Goal: Information Seeking & Learning: Learn about a topic

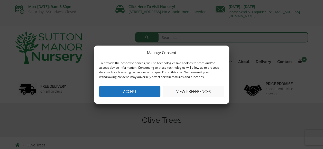
click at [110, 91] on button "Accept" at bounding box center [129, 92] width 61 height 12
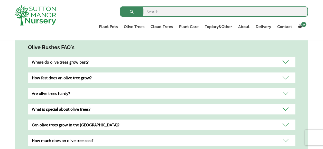
scroll to position [488, 0]
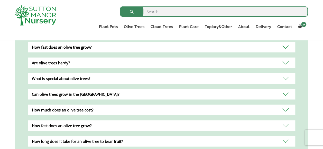
click at [287, 58] on div "Are olive trees hardy?" at bounding box center [161, 63] width 267 height 11
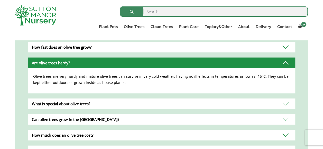
click at [287, 58] on div "Are olive trees hardy?" at bounding box center [161, 63] width 267 height 11
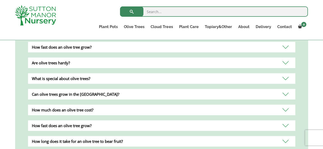
click at [285, 73] on div "What is special about olive trees?" at bounding box center [161, 78] width 267 height 11
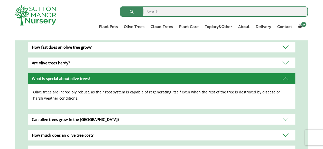
click at [286, 73] on div "What is special about olive trees?" at bounding box center [161, 78] width 267 height 11
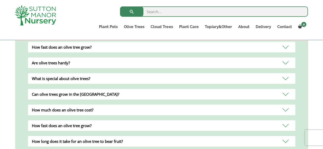
click at [284, 89] on div "Can olive trees grow in the [GEOGRAPHIC_DATA]?" at bounding box center [161, 94] width 267 height 11
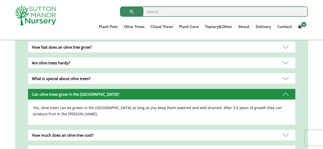
click at [285, 89] on div "Can olive trees grow in the [GEOGRAPHIC_DATA]?" at bounding box center [161, 94] width 267 height 11
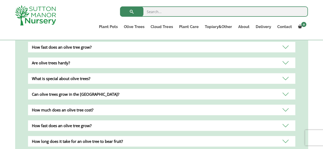
click at [284, 105] on div "How much does an olive tree cost?" at bounding box center [161, 110] width 267 height 11
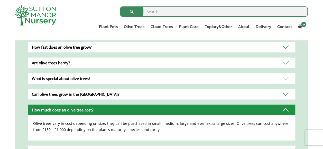
click at [284, 105] on div "How much does an olive tree cost?" at bounding box center [161, 110] width 267 height 11
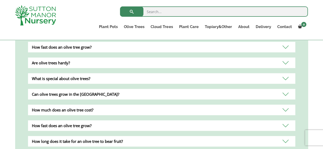
click at [286, 120] on div "How fast does an olive tree grow?" at bounding box center [161, 125] width 267 height 11
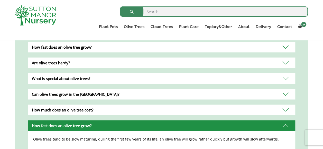
click at [287, 120] on div "How fast does an olive tree grow?" at bounding box center [161, 125] width 267 height 11
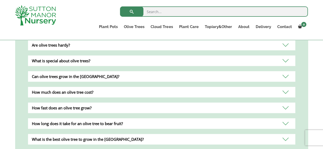
scroll to position [540, 0]
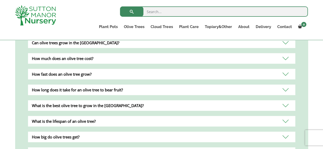
click at [284, 85] on div "How long does it take for an olive tree to bear fruit?" at bounding box center [161, 90] width 267 height 11
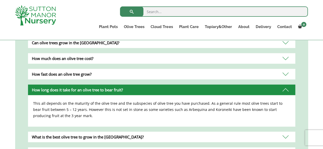
click at [288, 85] on div "How long does it take for an olive tree to bear fruit?" at bounding box center [161, 90] width 267 height 11
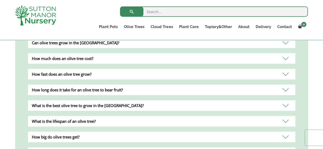
click at [285, 100] on div "What is the best olive tree to grow in the [GEOGRAPHIC_DATA]?" at bounding box center [161, 105] width 267 height 11
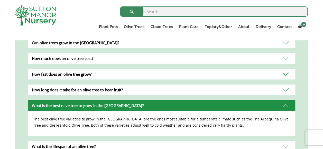
click at [286, 100] on div "What is the best olive tree to grow in the [GEOGRAPHIC_DATA]?" at bounding box center [161, 105] width 267 height 11
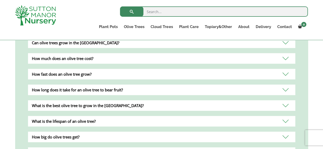
click at [286, 116] on div "What is the lifespan of an olive tree?" at bounding box center [161, 121] width 267 height 11
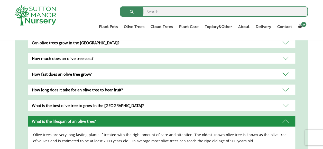
click at [288, 116] on div "What is the lifespan of an olive tree?" at bounding box center [161, 121] width 267 height 11
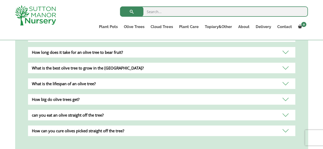
scroll to position [617, 0]
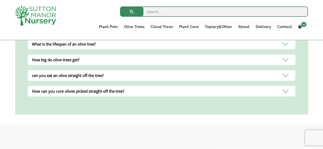
click at [287, 86] on div "How can you cure olives picked straight off the tree?" at bounding box center [161, 91] width 267 height 11
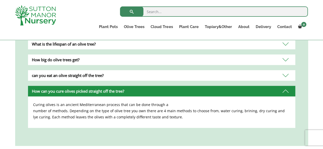
click at [289, 87] on div "How can you cure olives picked straight off the tree?" at bounding box center [161, 91] width 267 height 11
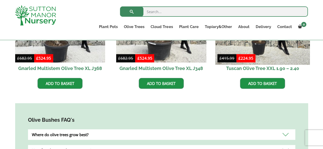
scroll to position [231, 0]
